Goal: Navigation & Orientation: Find specific page/section

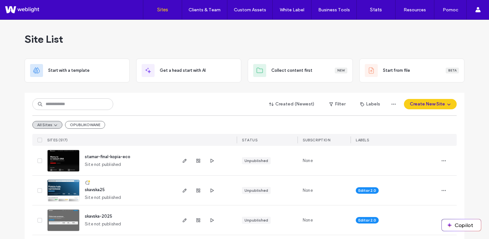
click at [75, 120] on div "All Sites OPUBLIKOWANE" at bounding box center [244, 124] width 424 height 18
click at [74, 123] on button "OPUBLIKOWANE" at bounding box center [85, 125] width 40 height 8
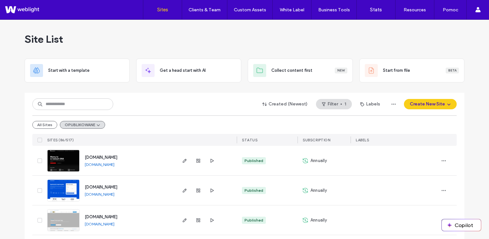
click at [114, 196] on link "[DOMAIN_NAME]" at bounding box center [100, 194] width 30 height 5
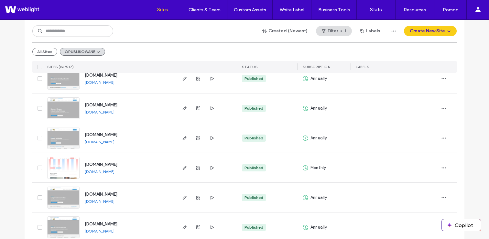
scroll to position [289, 0]
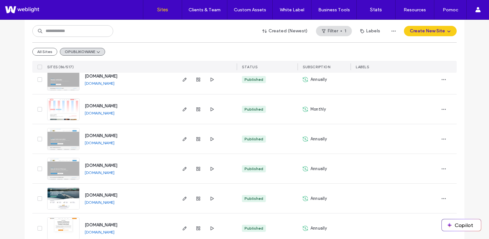
click at [95, 233] on link "[DOMAIN_NAME]" at bounding box center [100, 232] width 30 height 5
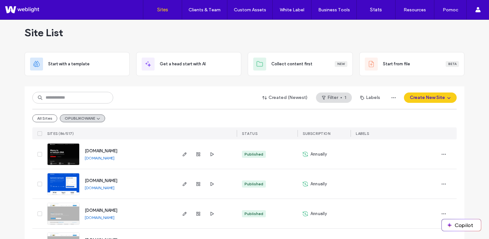
scroll to position [0, 0]
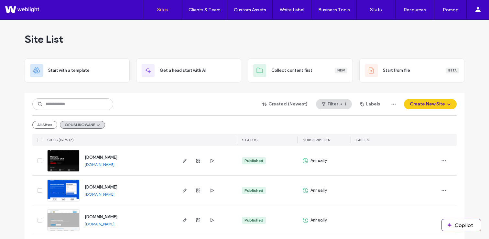
click at [101, 164] on link "[DOMAIN_NAME]" at bounding box center [100, 164] width 30 height 5
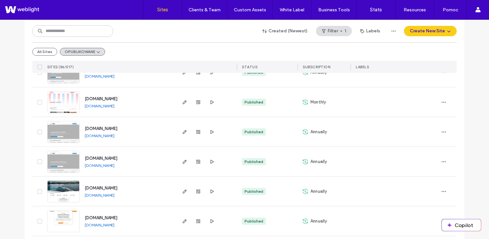
scroll to position [366, 0]
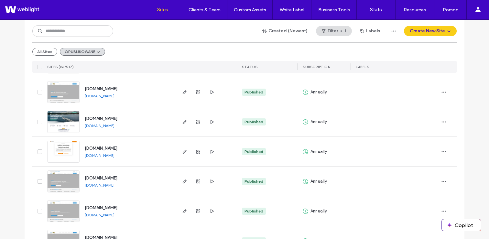
click at [104, 157] on link "[DOMAIN_NAME]" at bounding box center [100, 155] width 30 height 5
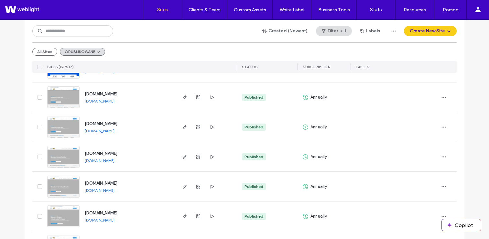
scroll to position [0, 0]
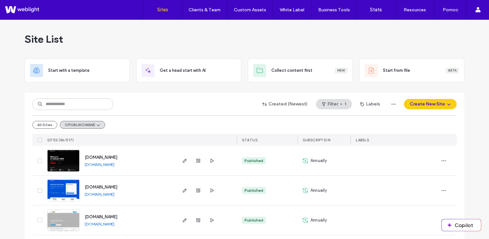
click at [105, 165] on link "[DOMAIN_NAME]" at bounding box center [100, 164] width 30 height 5
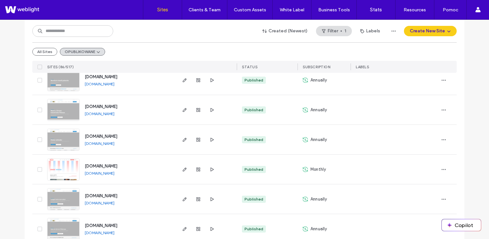
scroll to position [307, 0]
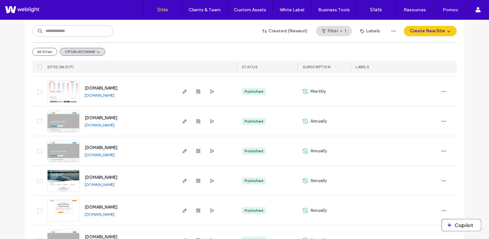
click at [95, 187] on link "[DOMAIN_NAME]" at bounding box center [100, 184] width 30 height 5
click at [92, 214] on link "[DOMAIN_NAME]" at bounding box center [100, 214] width 30 height 5
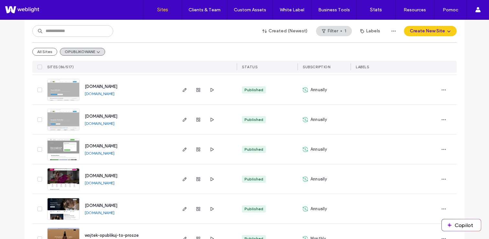
scroll to position [504, 0]
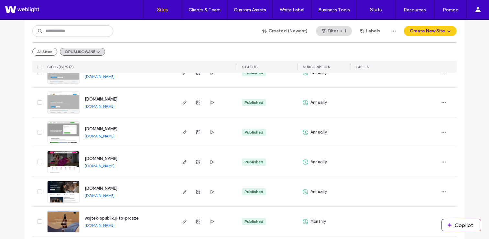
click at [113, 133] on div "[DOMAIN_NAME] [DOMAIN_NAME]" at bounding box center [128, 131] width 96 height 29
click at [113, 134] on link "[DOMAIN_NAME]" at bounding box center [100, 136] width 30 height 5
